Goal: Transaction & Acquisition: Book appointment/travel/reservation

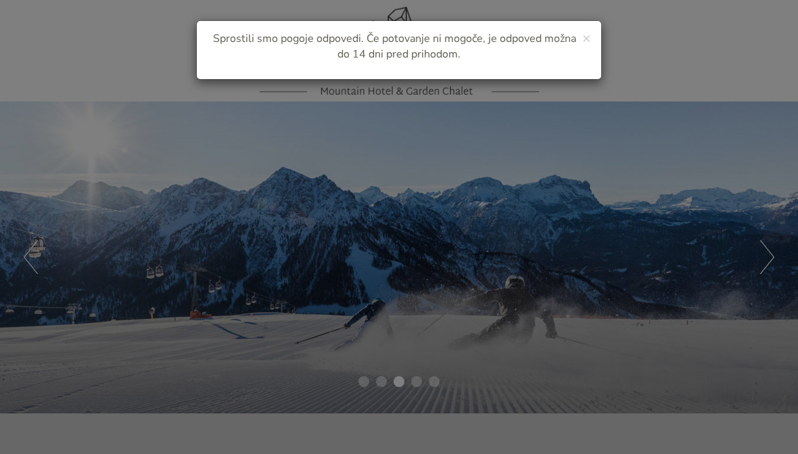
click at [636, 151] on div "× Sprostili smo pogoje odpovedi. Če potovanje ni mogoče, je odpoved možna do 14…" at bounding box center [399, 227] width 798 height 454
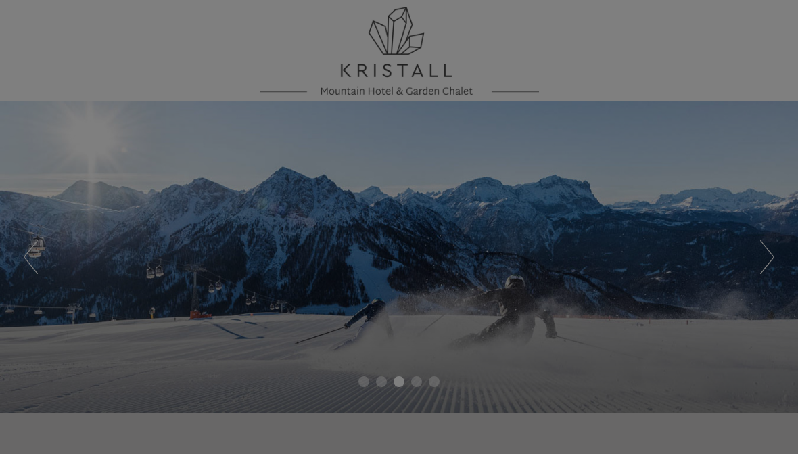
click at [636, 172] on div at bounding box center [399, 227] width 798 height 454
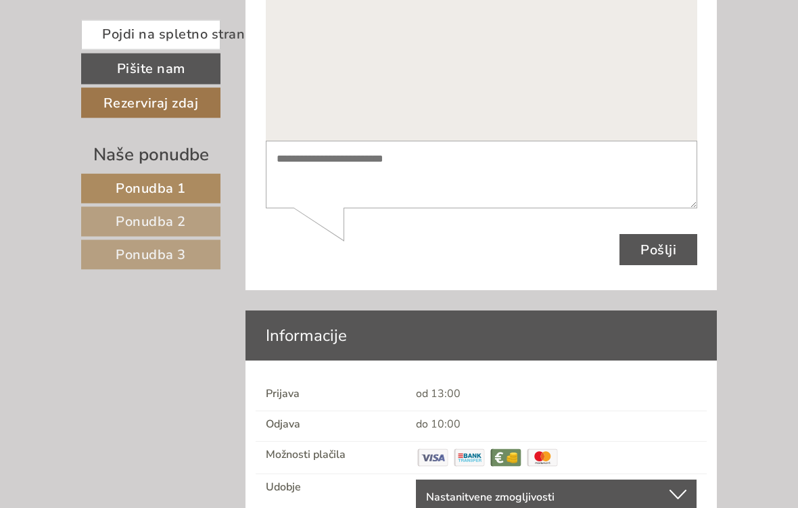
scroll to position [5655, 0]
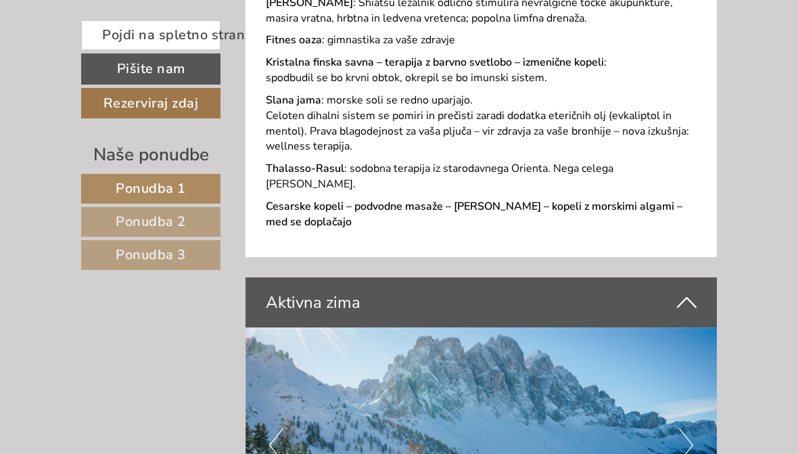
click at [118, 213] on font "Ponudba 2" at bounding box center [151, 221] width 70 height 18
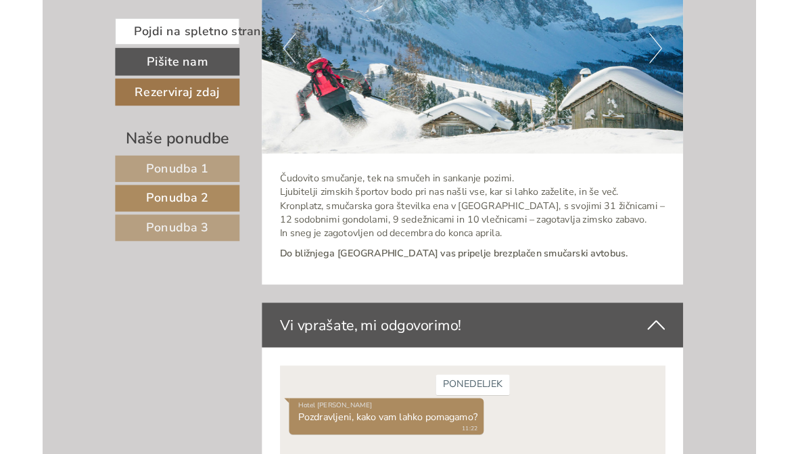
scroll to position [3262, 0]
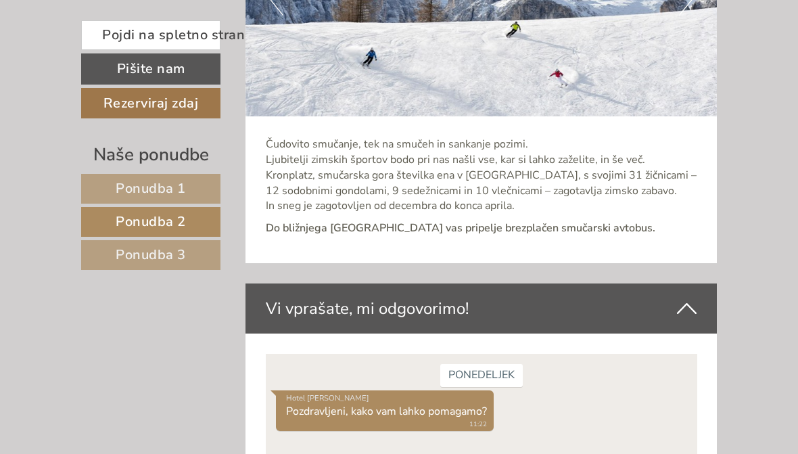
click at [123, 262] on font "Ponudba 3" at bounding box center [151, 254] width 70 height 18
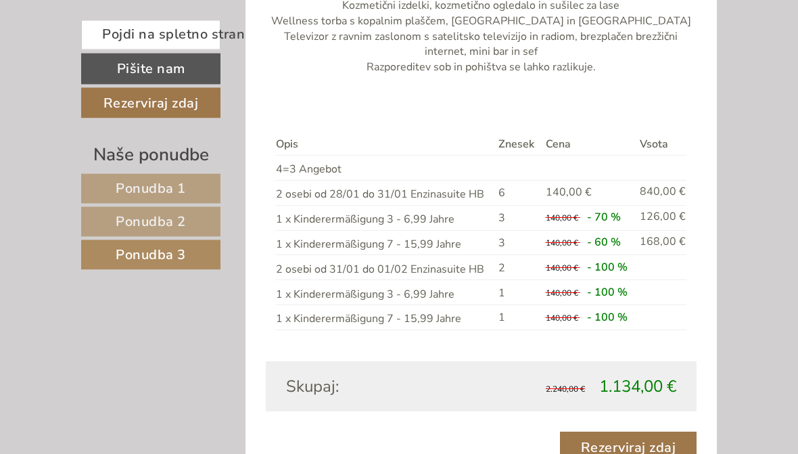
scroll to position [1133, 0]
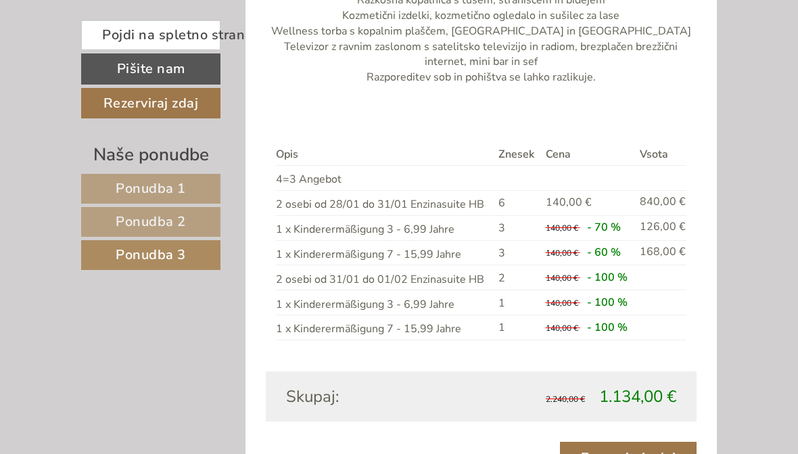
click at [130, 191] on font "Ponudba 1" at bounding box center [151, 188] width 70 height 18
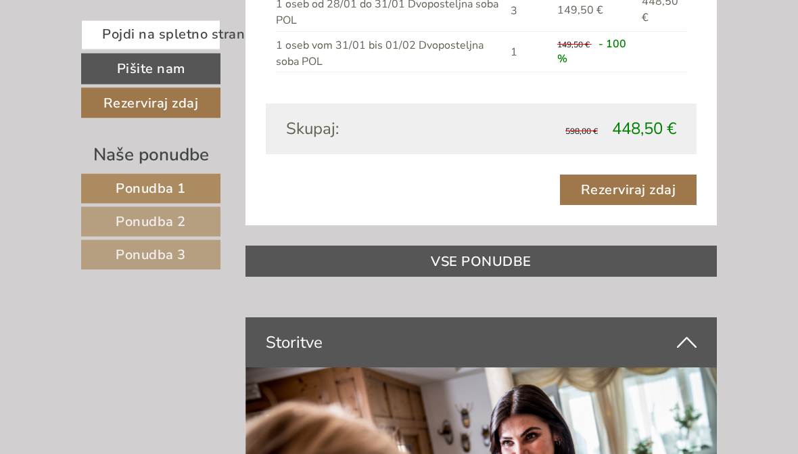
scroll to position [1333, 0]
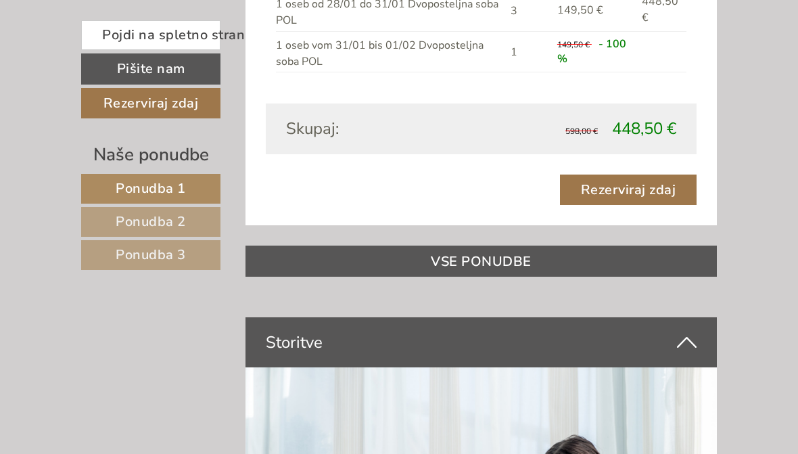
click at [133, 103] on font "Rezerviraj zdaj" at bounding box center [150, 103] width 95 height 18
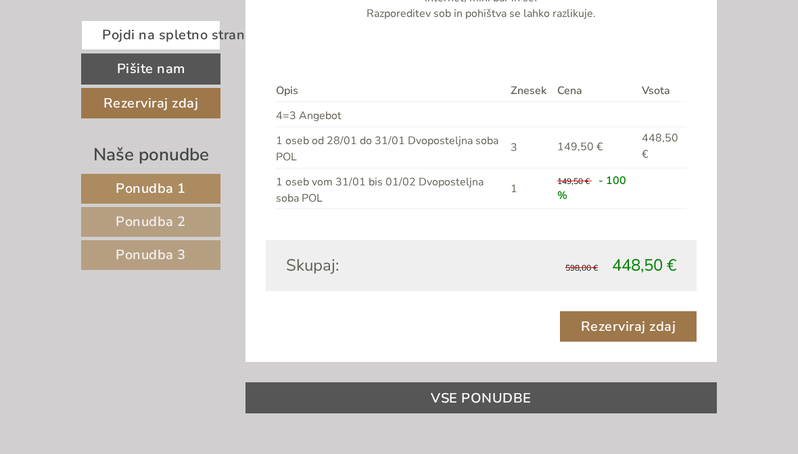
scroll to position [1195, 0]
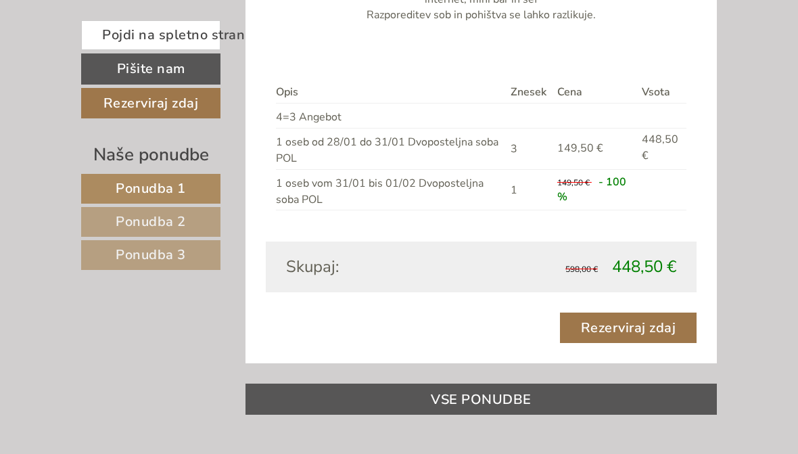
click at [655, 322] on font "Rezerviraj zdaj" at bounding box center [628, 327] width 95 height 18
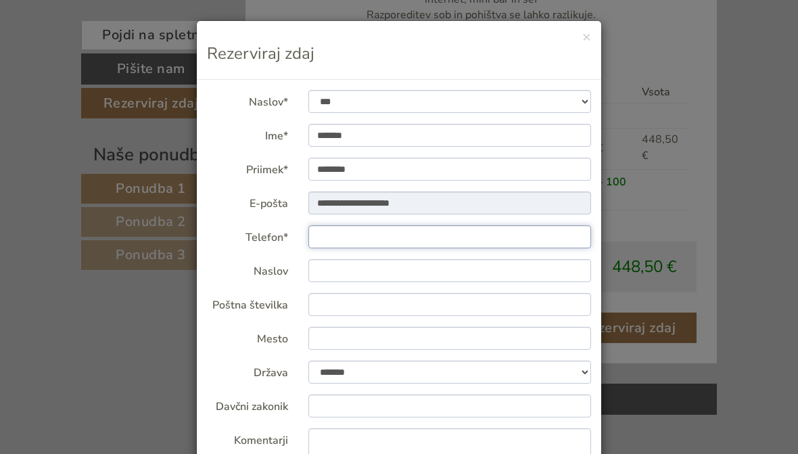
click at [352, 236] on input "Telefon*" at bounding box center [449, 236] width 283 height 23
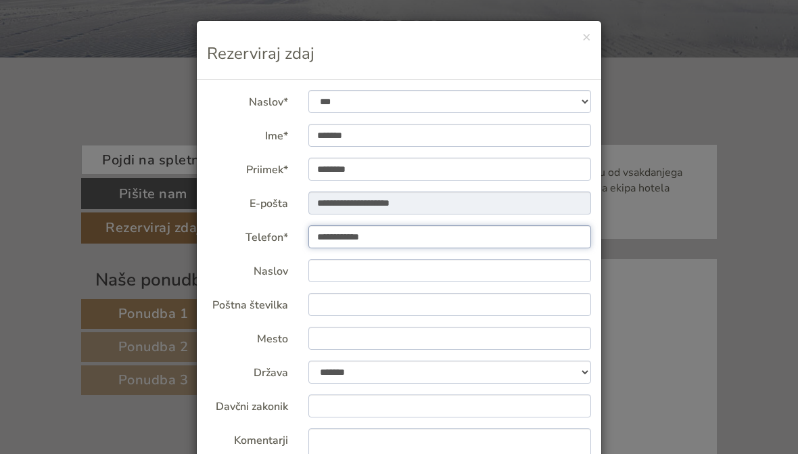
type input "**********"
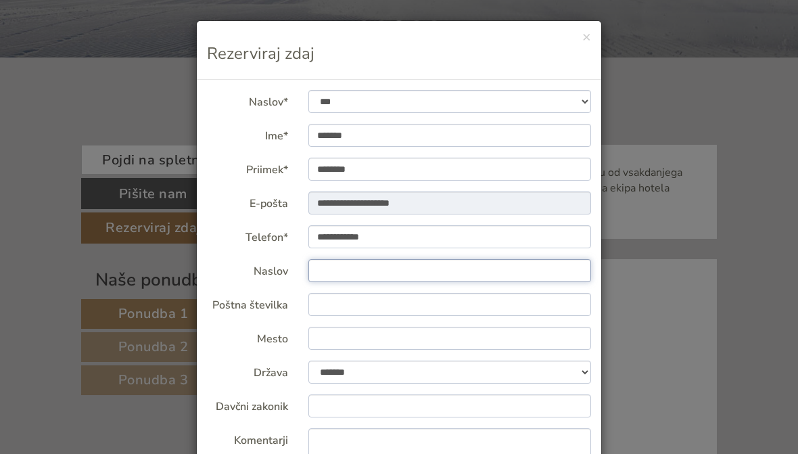
click at [492, 267] on input "Naslov" at bounding box center [449, 270] width 283 height 23
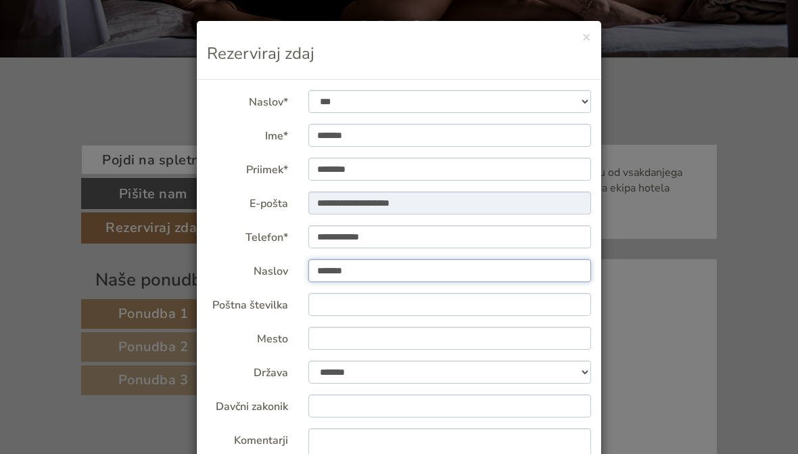
type input "*******"
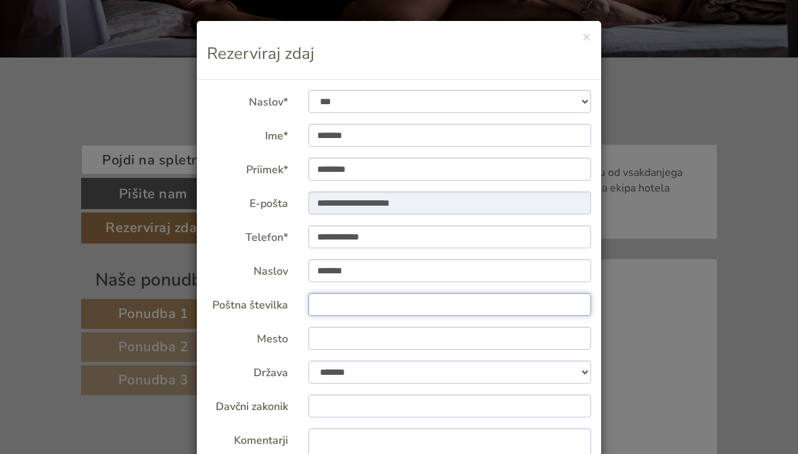
click at [368, 306] on input "Poštna številka" at bounding box center [449, 304] width 283 height 23
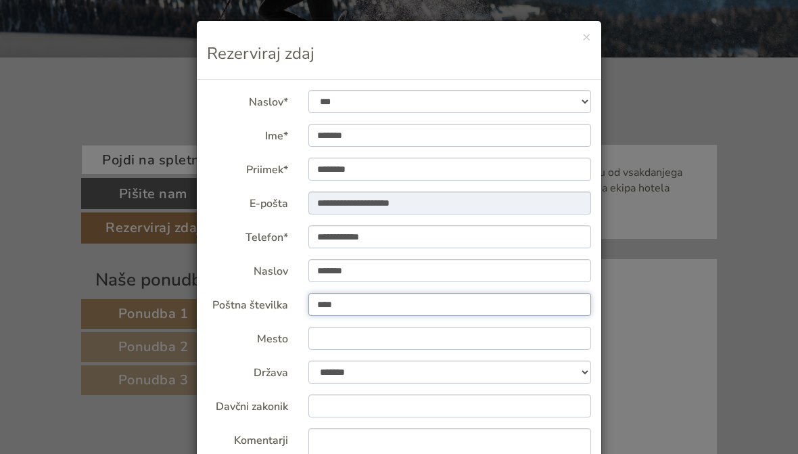
type input "****"
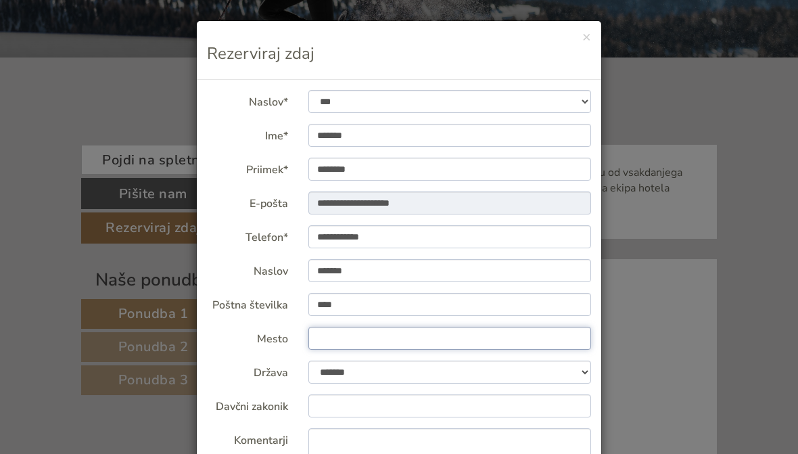
click at [359, 342] on input "Mesto" at bounding box center [449, 338] width 283 height 23
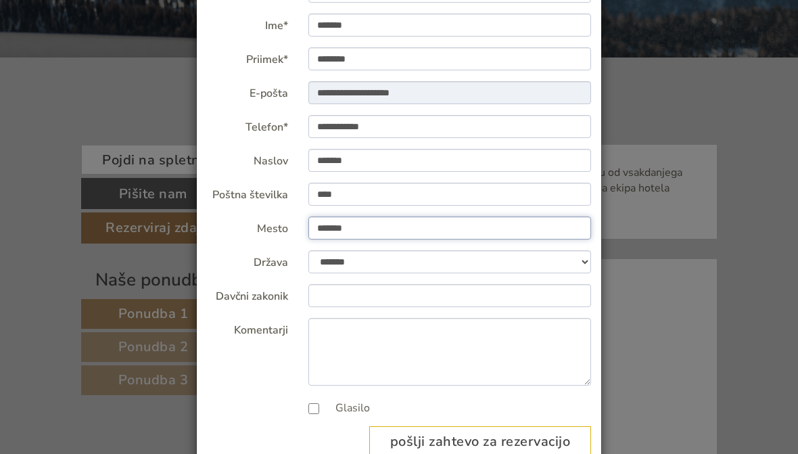
scroll to position [122, 0]
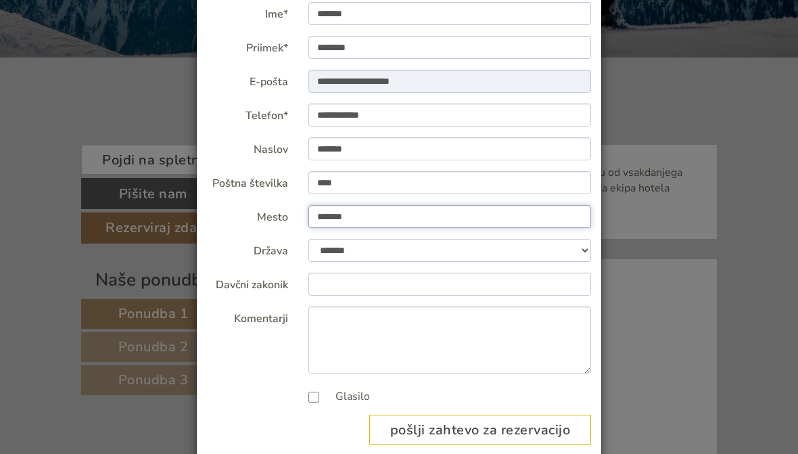
type input "*******"
click at [590, 243] on select "**********" at bounding box center [449, 250] width 283 height 23
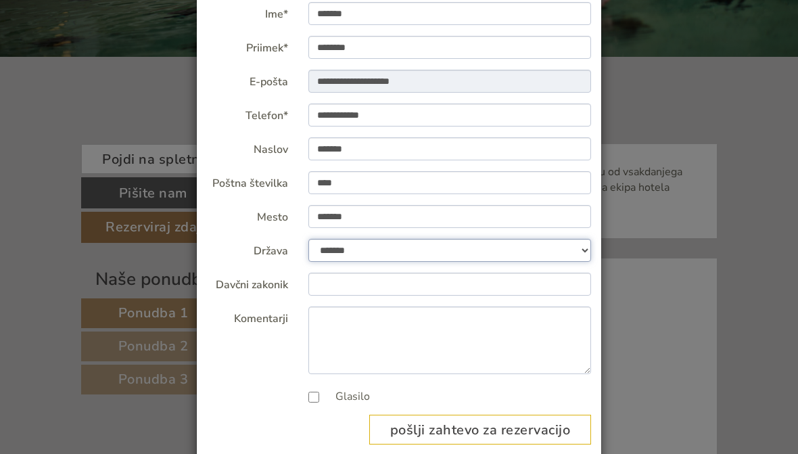
select select "***"
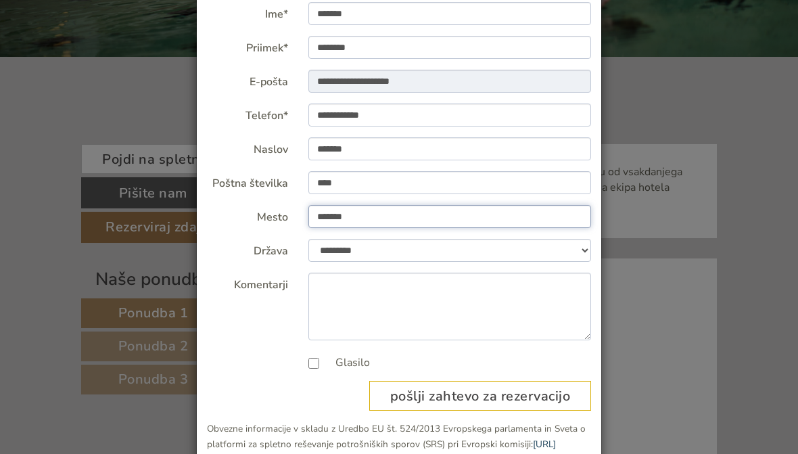
click at [486, 209] on input "*******" at bounding box center [449, 216] width 283 height 23
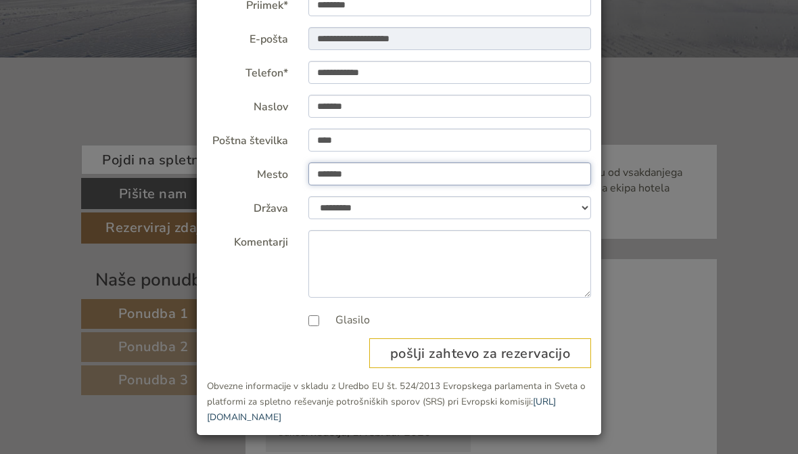
scroll to position [164, 0]
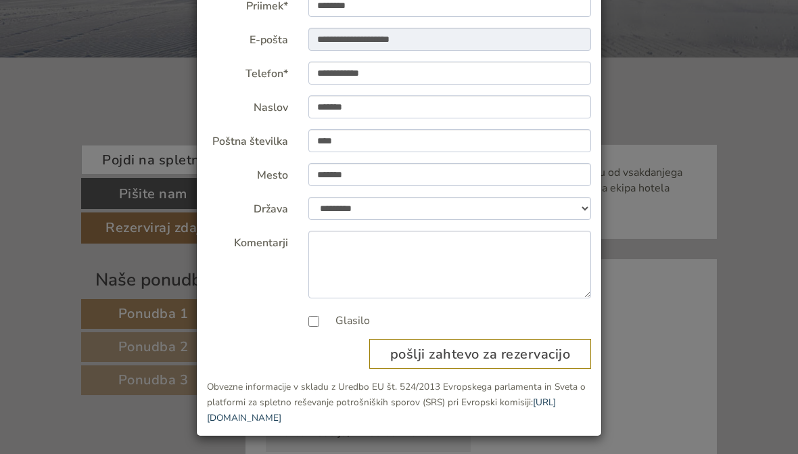
click at [526, 350] on font "pošlji zahtevo za rezervacijo" at bounding box center [480, 354] width 181 height 18
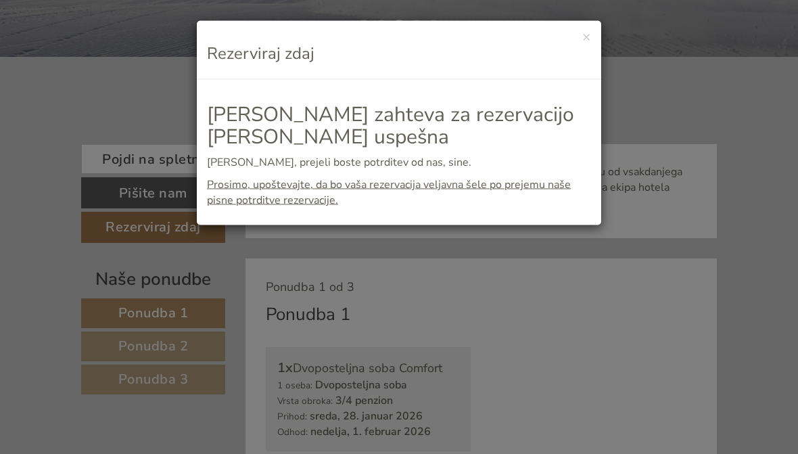
scroll to position [356, 0]
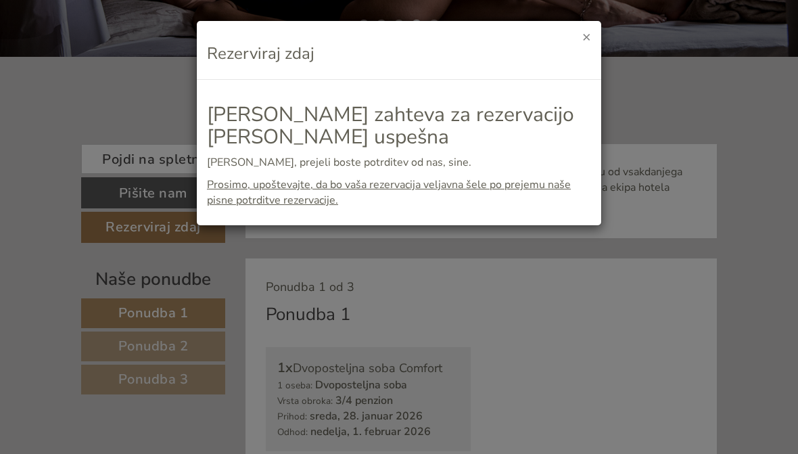
click at [589, 36] on font "×" at bounding box center [586, 36] width 9 height 19
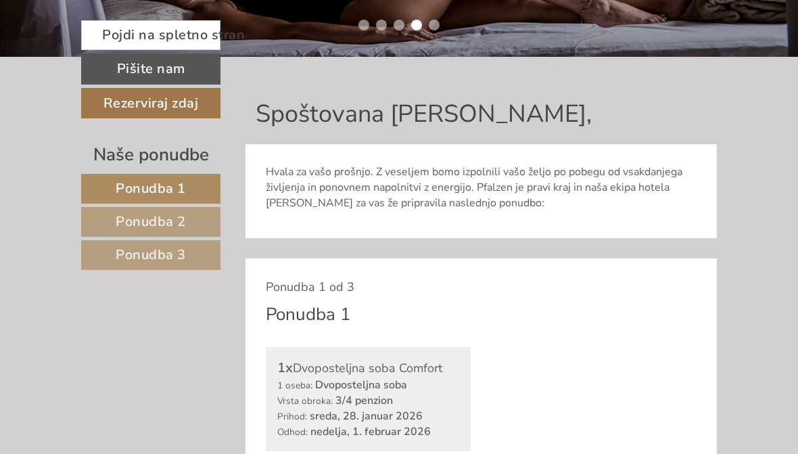
scroll to position [1286, 0]
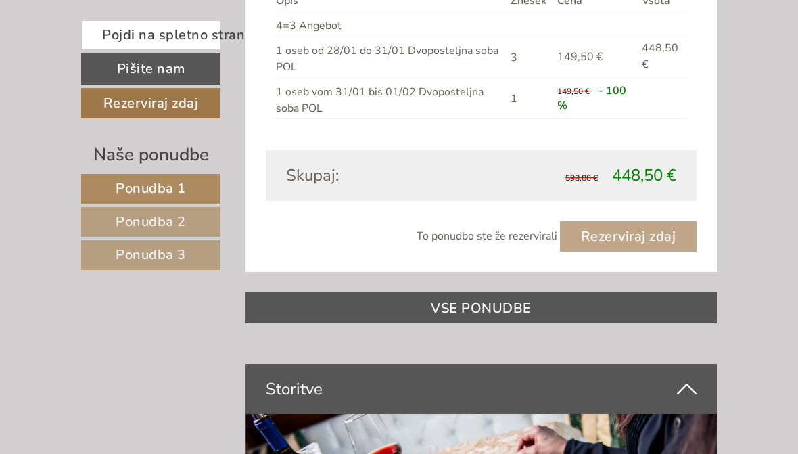
click at [160, 223] on font "Ponudba 2" at bounding box center [151, 221] width 70 height 18
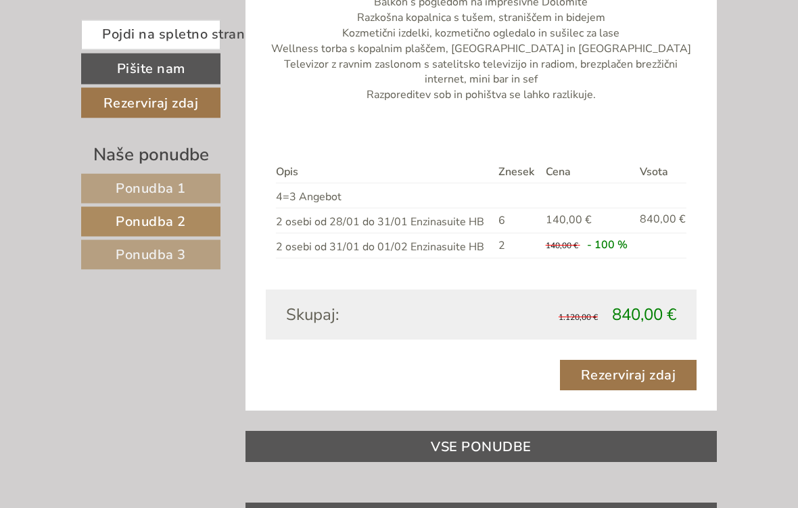
scroll to position [1115, 0]
click at [648, 372] on font "Rezerviraj zdaj" at bounding box center [628, 375] width 95 height 18
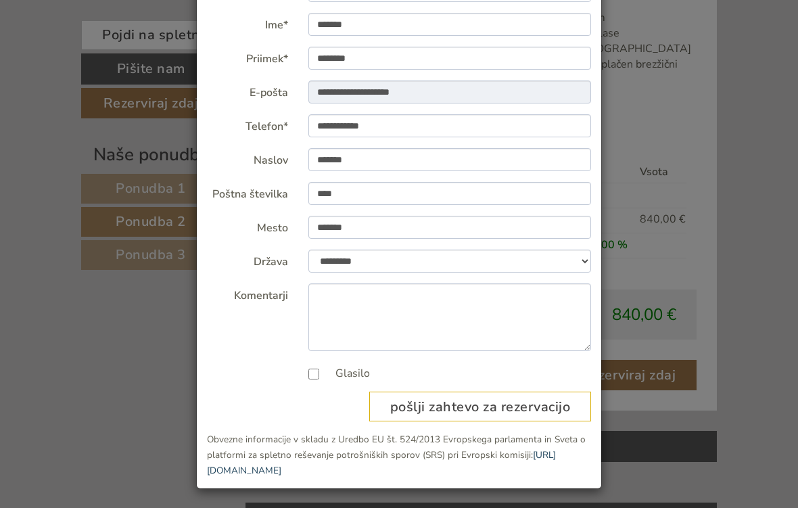
scroll to position [110, 0]
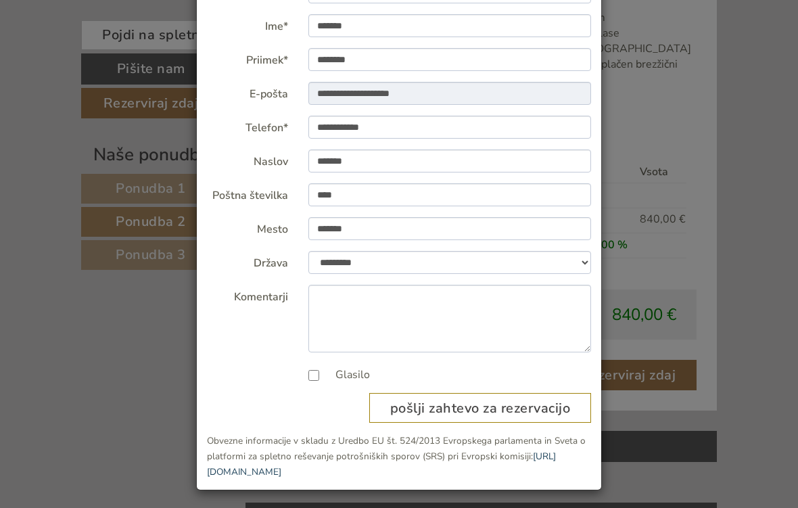
click at [504, 403] on font "pošlji zahtevo za rezervacijo" at bounding box center [480, 408] width 181 height 18
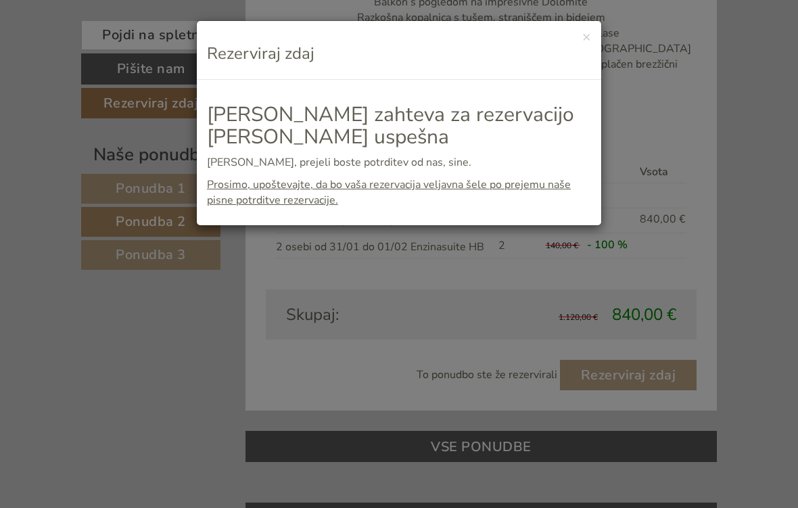
click at [589, 32] on font "×" at bounding box center [586, 36] width 9 height 19
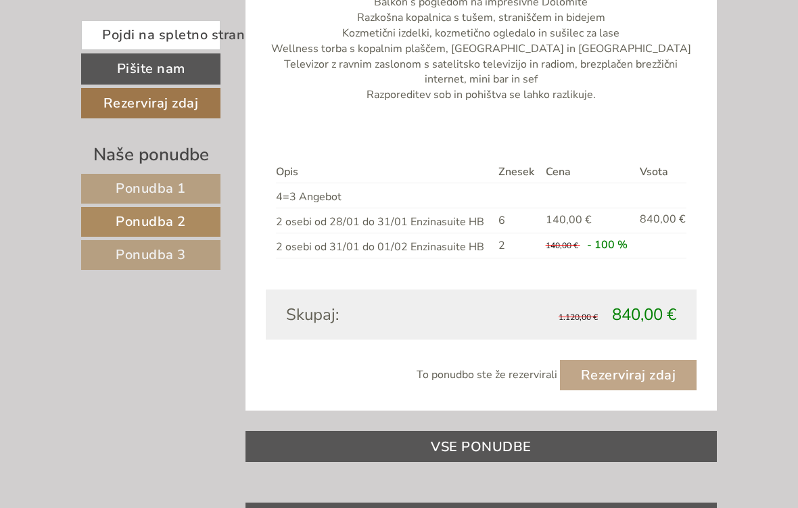
click at [112, 256] on link "Ponudba 3" at bounding box center [150, 255] width 139 height 30
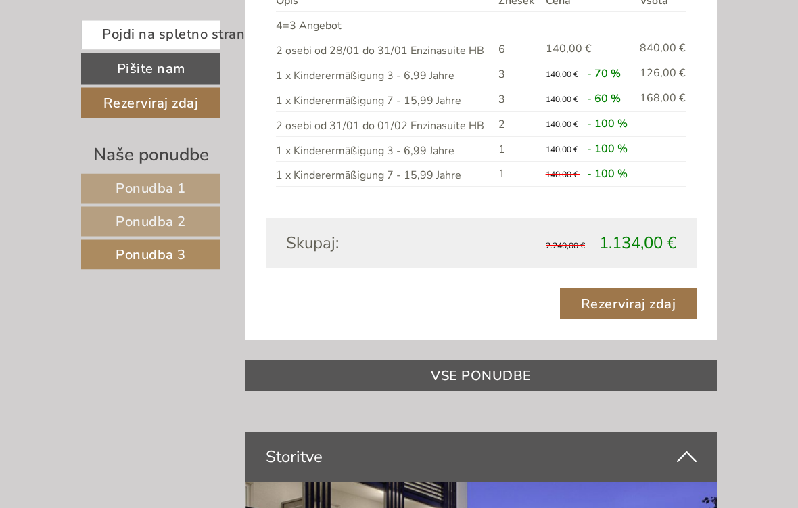
scroll to position [1287, 0]
click at [638, 294] on font "Rezerviraj zdaj" at bounding box center [628, 303] width 95 height 18
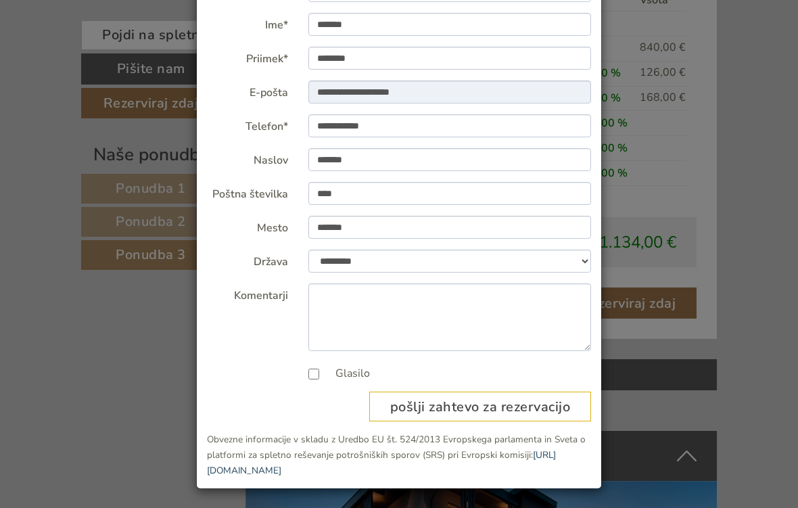
scroll to position [110, 0]
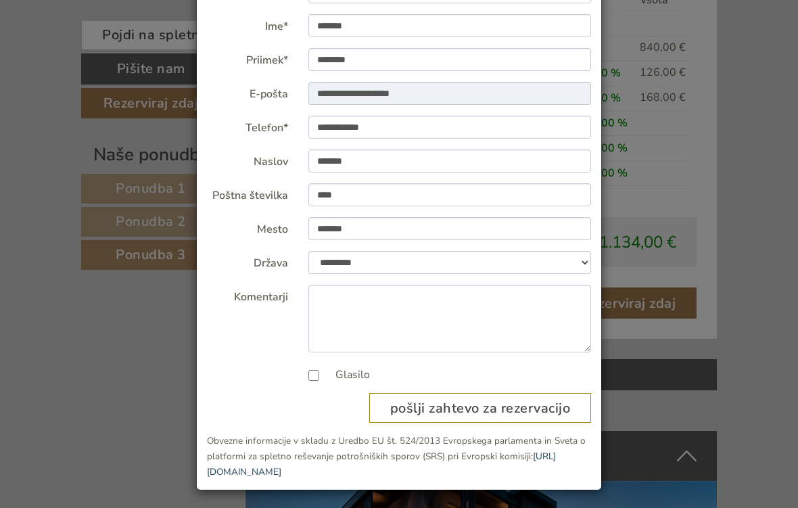
click at [538, 411] on font "pošlji zahtevo za rezervacijo" at bounding box center [480, 408] width 181 height 18
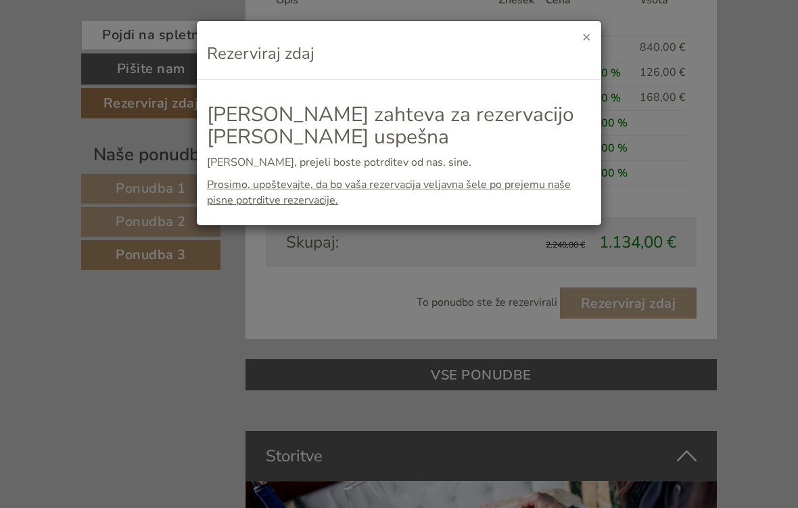
click at [583, 43] on font "×" at bounding box center [586, 36] width 9 height 19
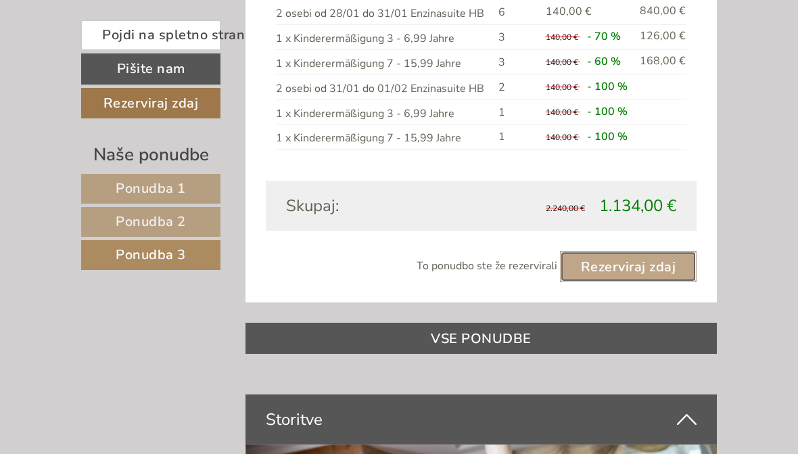
scroll to position [1323, 0]
click at [141, 224] on font "Ponudba 2" at bounding box center [151, 221] width 70 height 18
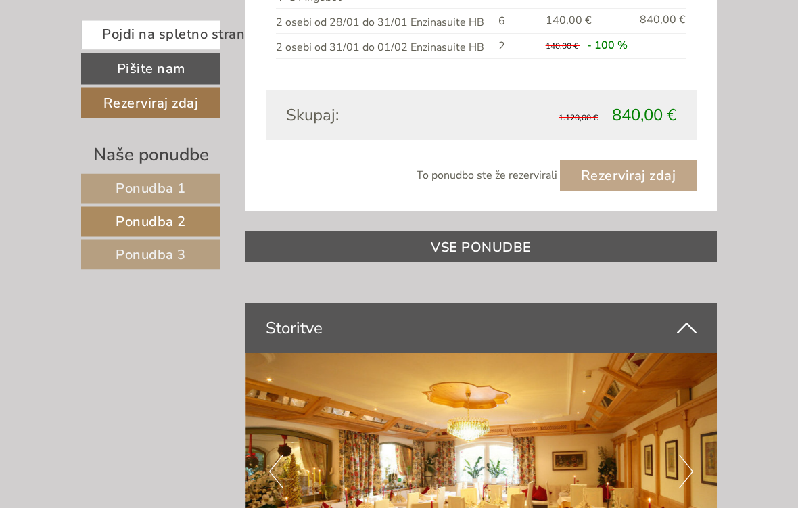
scroll to position [1314, 0]
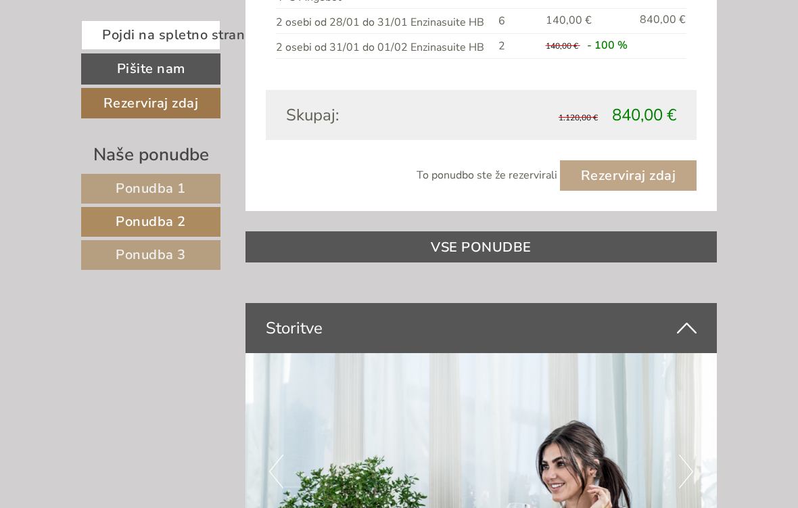
click at [108, 190] on link "Ponudba 1" at bounding box center [150, 189] width 139 height 30
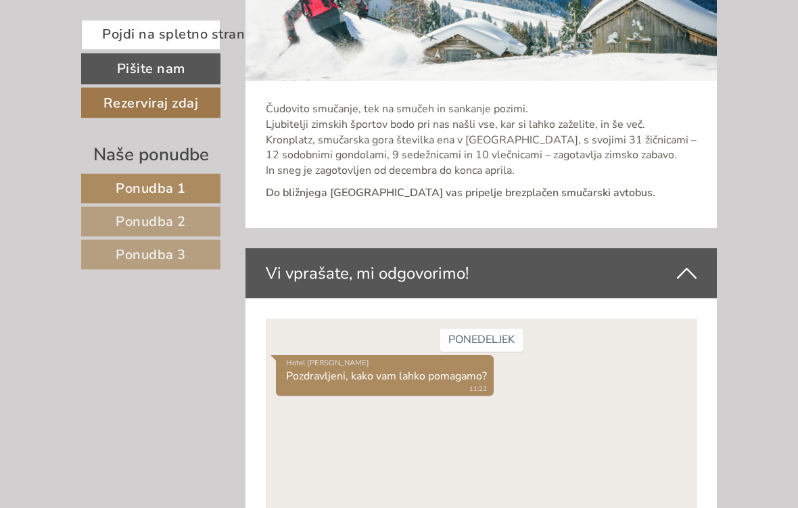
scroll to position [3330, 0]
